Goal: Check status: Check status

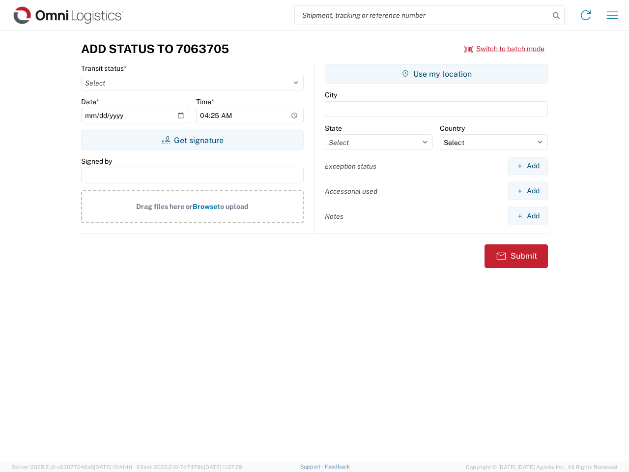
click at [422, 15] on input "search" at bounding box center [422, 15] width 255 height 19
click at [556, 16] on icon at bounding box center [556, 16] width 14 height 14
click at [586, 15] on icon at bounding box center [586, 15] width 16 height 16
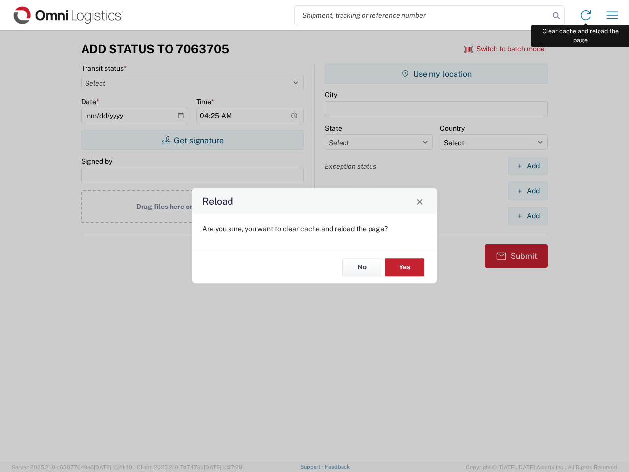
click at [612, 15] on div "Reload Are you sure, you want to clear cache and reload the page? No Yes" at bounding box center [314, 236] width 629 height 472
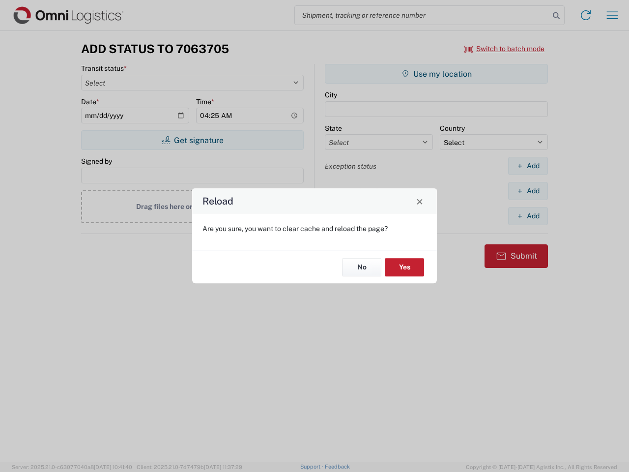
click at [505, 49] on div "Reload Are you sure, you want to clear cache and reload the page? No Yes" at bounding box center [314, 236] width 629 height 472
click at [192, 140] on div "Reload Are you sure, you want to clear cache and reload the page? No Yes" at bounding box center [314, 236] width 629 height 472
click at [436, 74] on div "Reload Are you sure, you want to clear cache and reload the page? No Yes" at bounding box center [314, 236] width 629 height 472
click at [528, 166] on div "Reload Are you sure, you want to clear cache and reload the page? No Yes" at bounding box center [314, 236] width 629 height 472
click at [528, 191] on div "Reload Are you sure, you want to clear cache and reload the page? No Yes" at bounding box center [314, 236] width 629 height 472
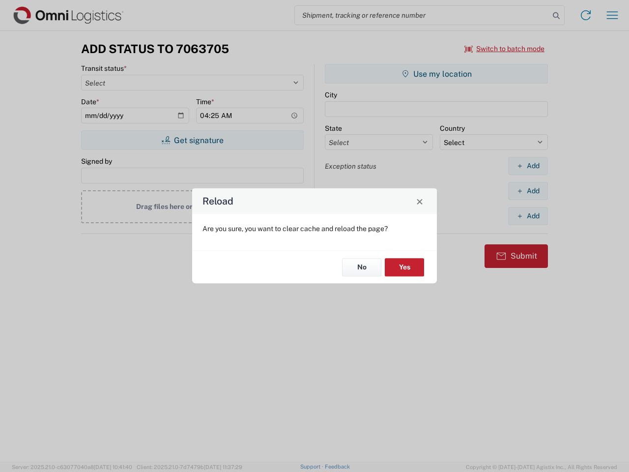
click at [528, 216] on div "Reload Are you sure, you want to clear cache and reload the page? No Yes" at bounding box center [314, 236] width 629 height 472
